Goal: Transaction & Acquisition: Purchase product/service

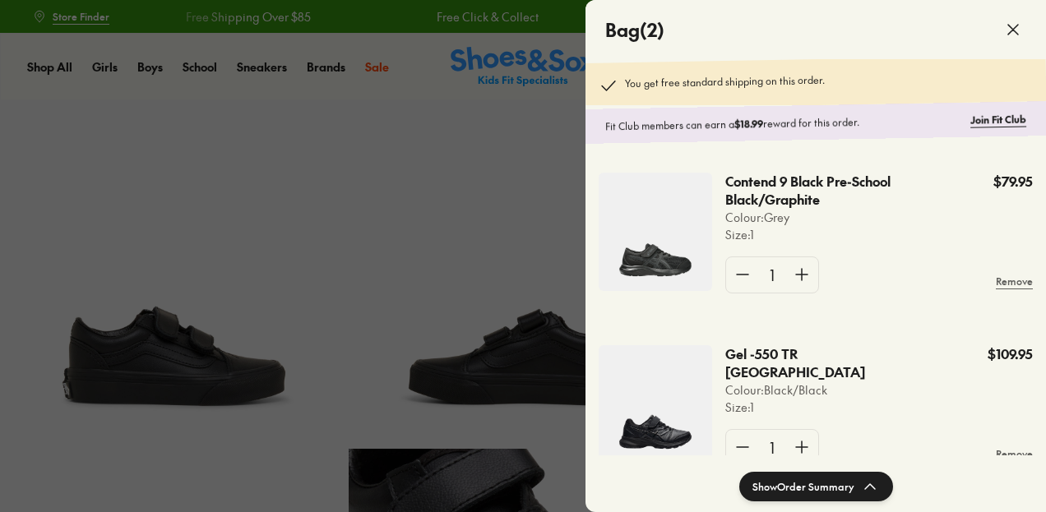
select select "*"
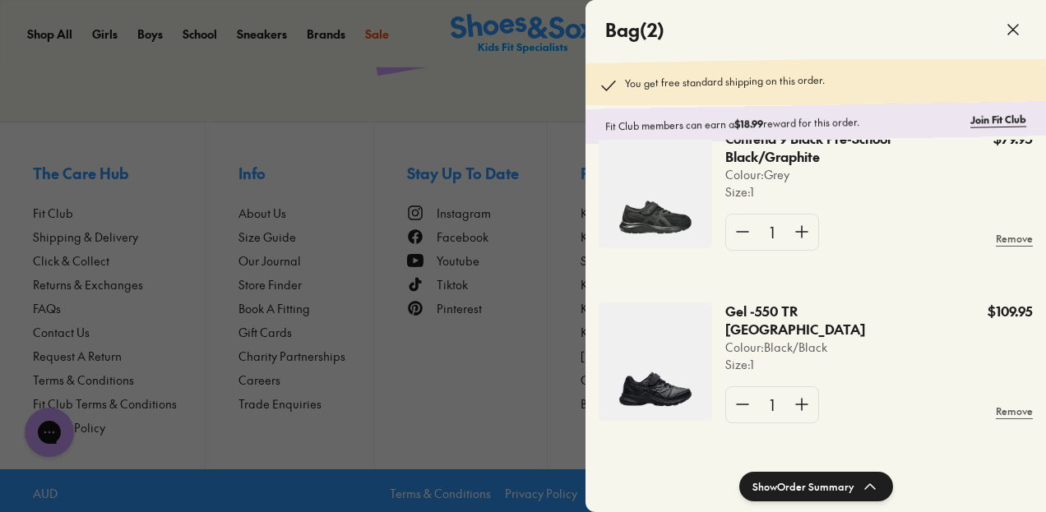
click at [1024, 27] on span at bounding box center [1013, 30] width 46 height 46
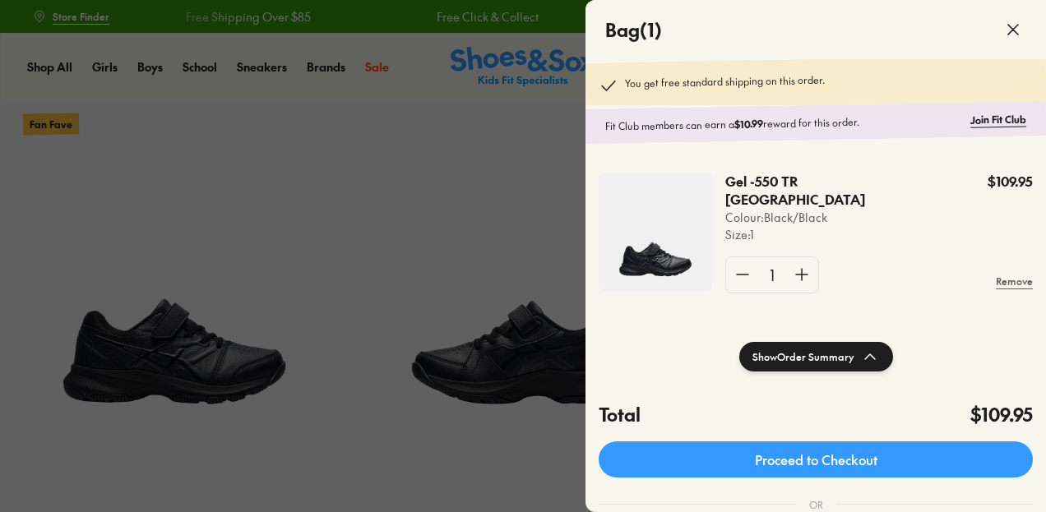
select select "*"
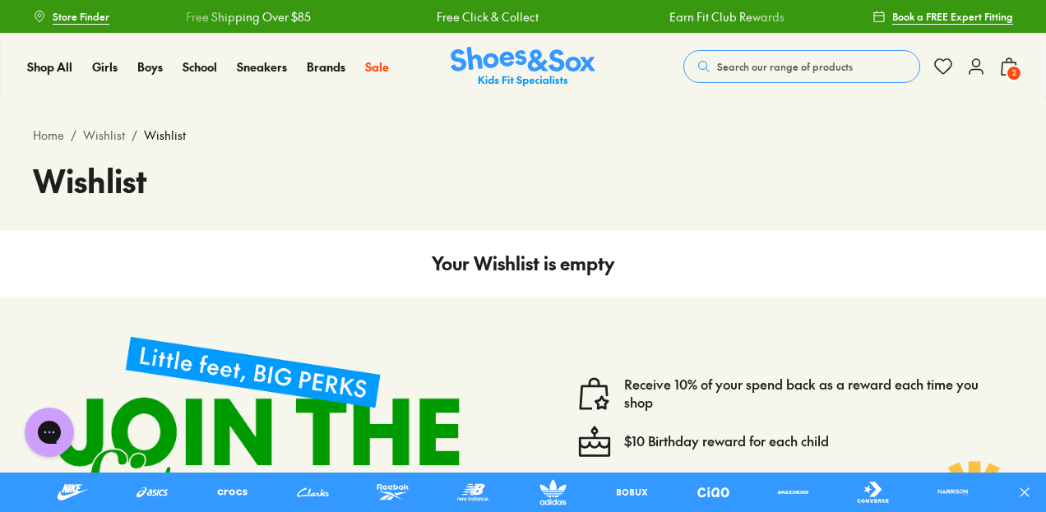
click at [1018, 78] on span "2" at bounding box center [1013, 73] width 16 height 16
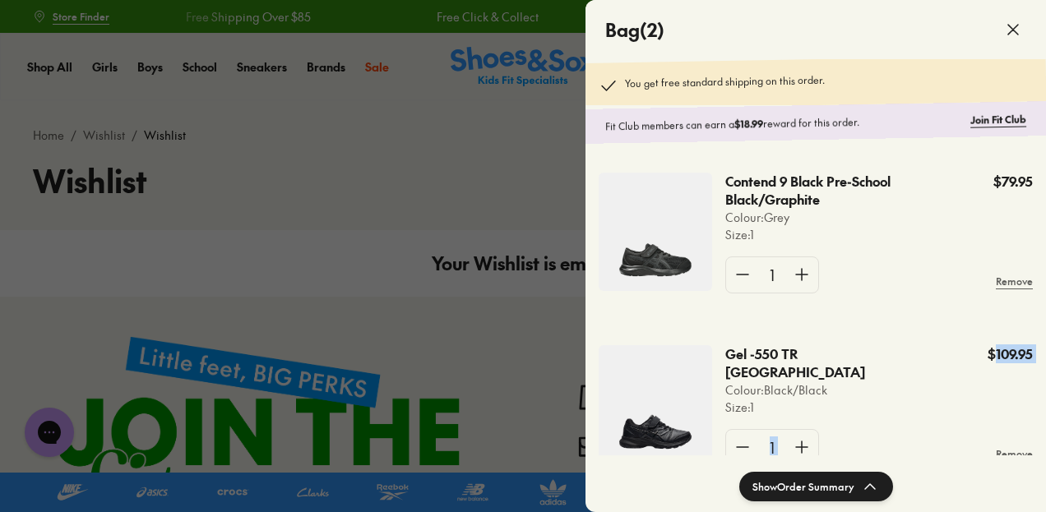
scroll to position [3, 0]
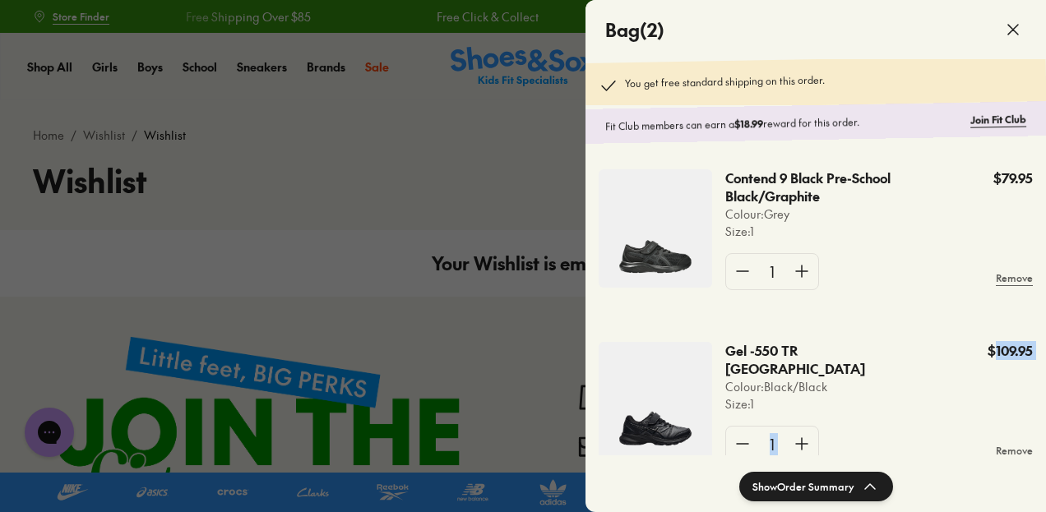
drag, startPoint x: 967, startPoint y: 442, endPoint x: 983, endPoint y: 393, distance: 52.0
click at [985, 389] on div "Gel -550 TR Black Pre School Colour: Black/Black Size : 1 $109.95 1 Remove" at bounding box center [876, 408] width 314 height 133
